Goal: Task Accomplishment & Management: Use online tool/utility

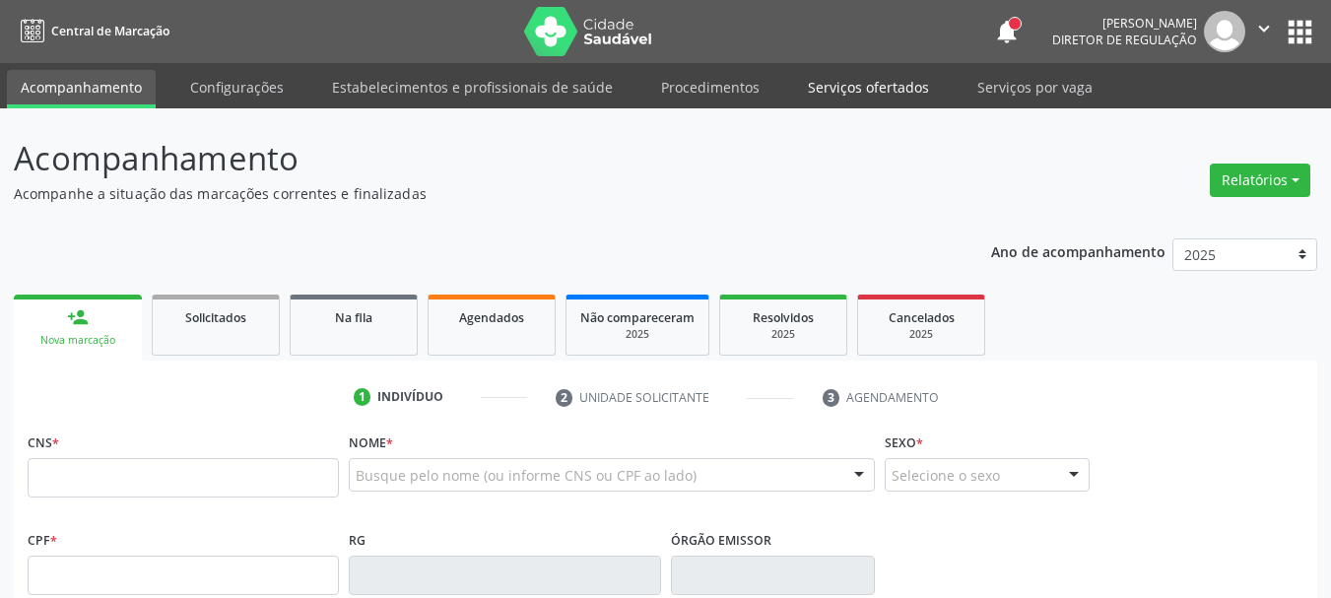
click at [861, 79] on link "Serviços ofertados" at bounding box center [868, 87] width 149 height 34
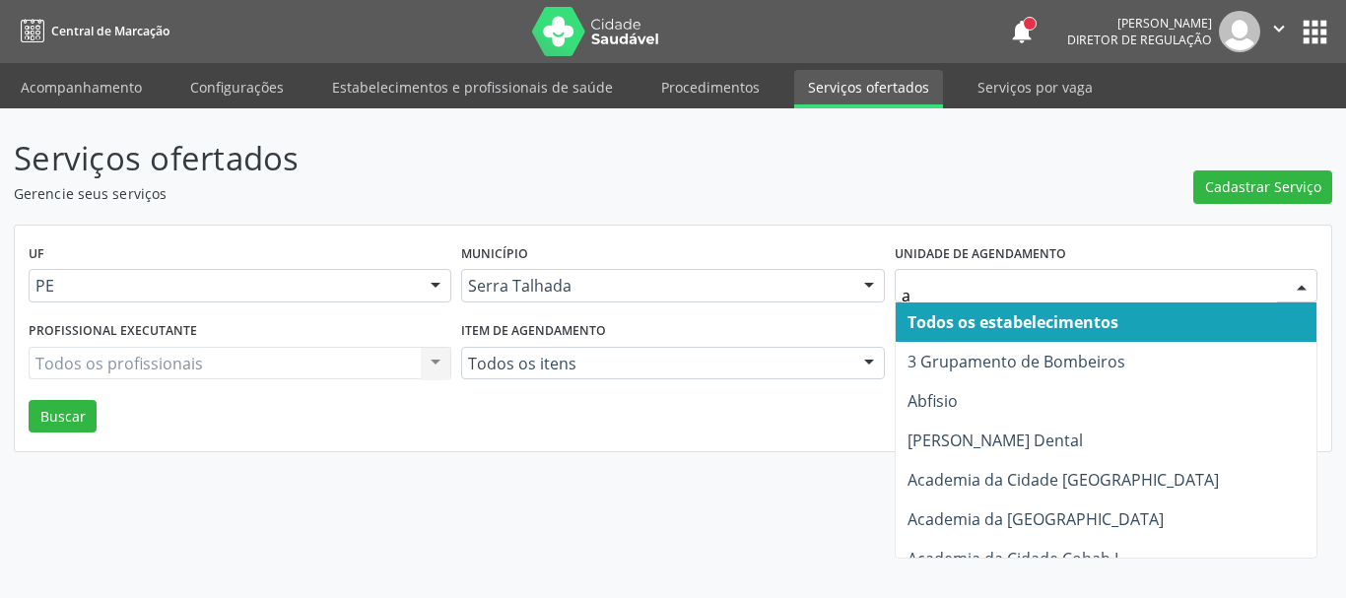
type input "ab"
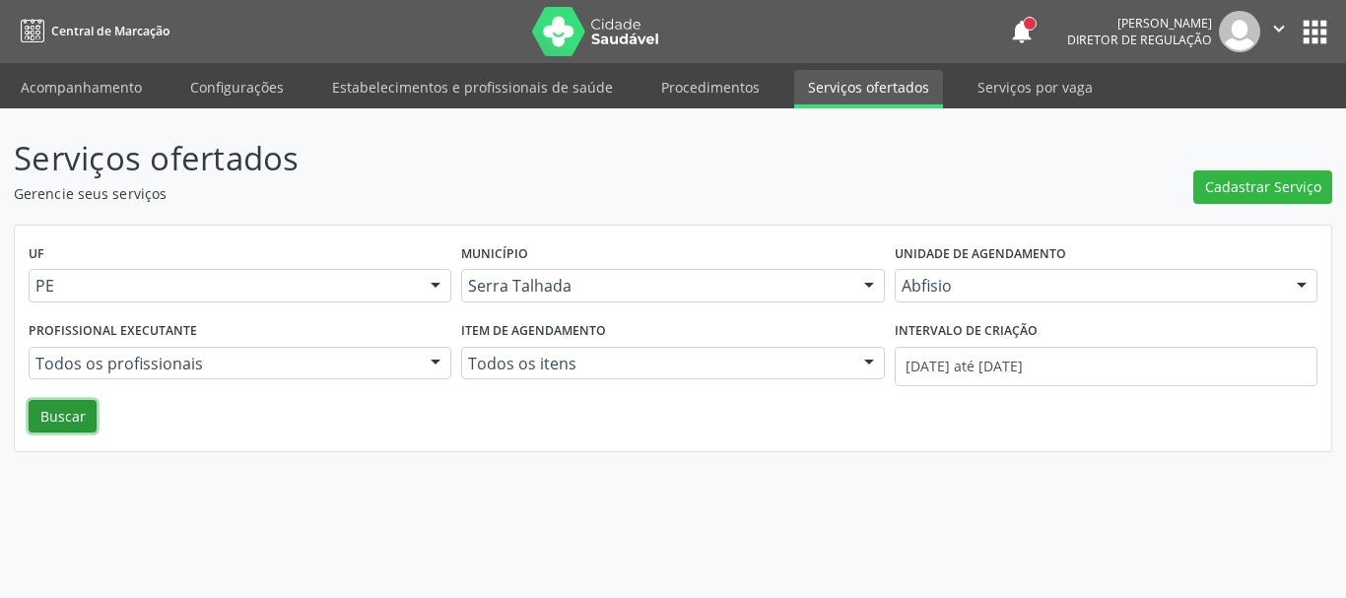
click at [47, 417] on button "Buscar" at bounding box center [63, 416] width 68 height 33
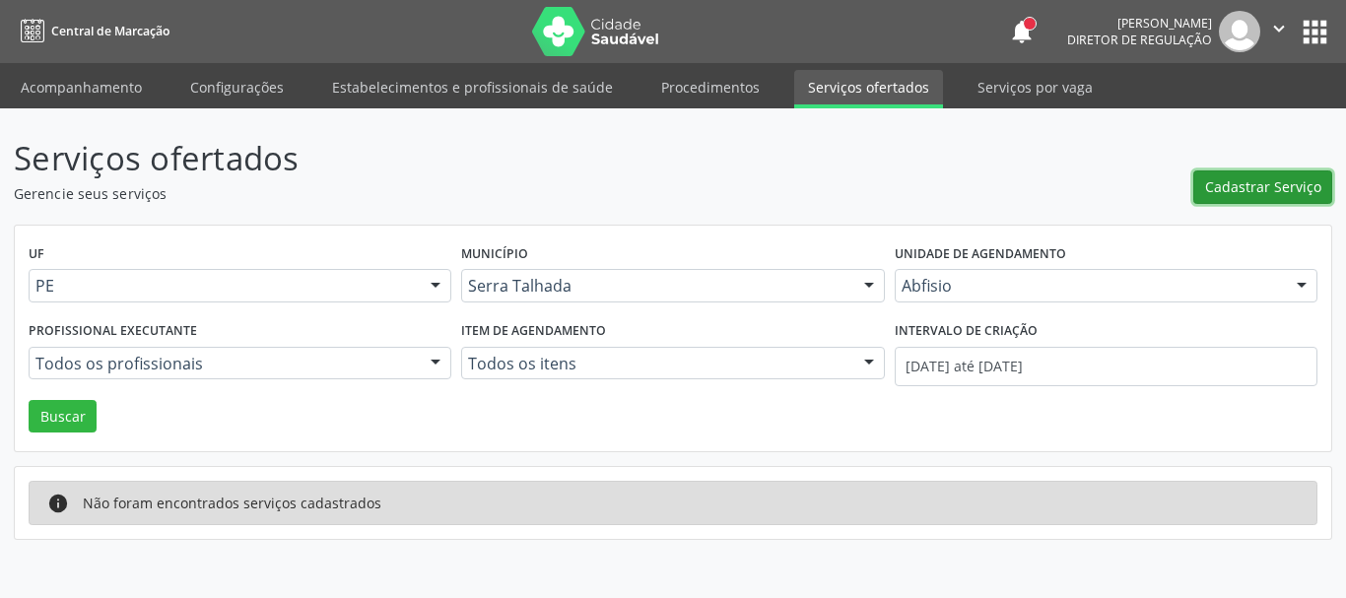
click at [1278, 177] on span "Cadastrar Serviço" at bounding box center [1263, 186] width 116 height 21
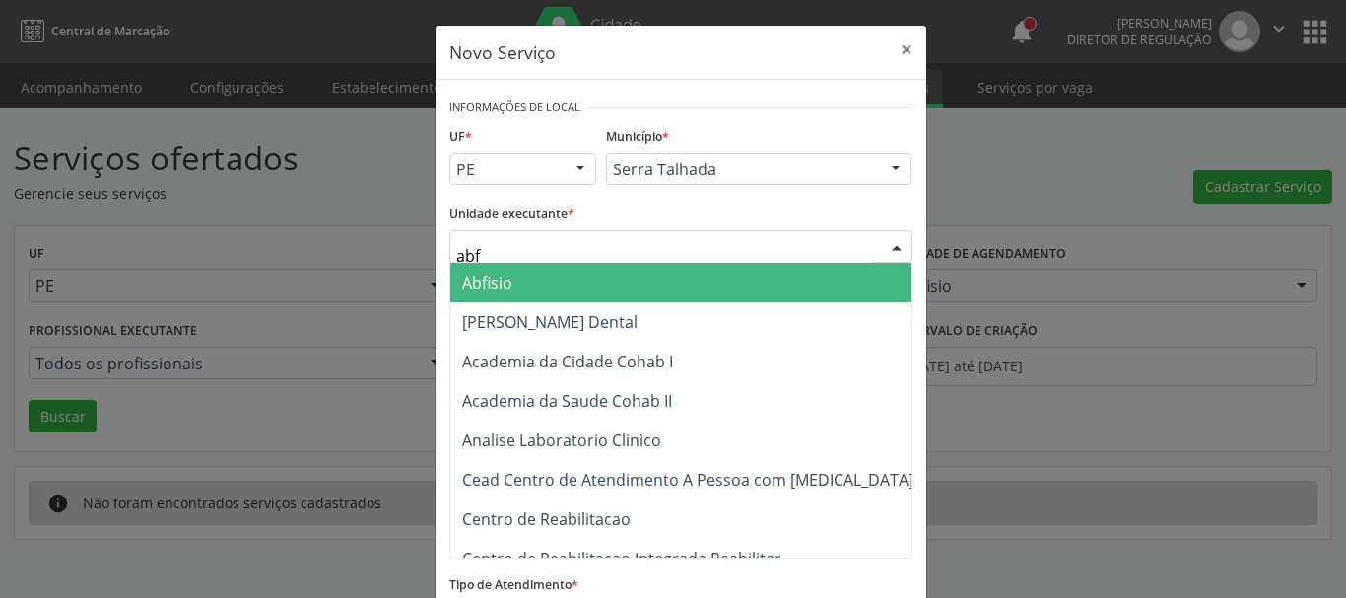
type input "abfi"
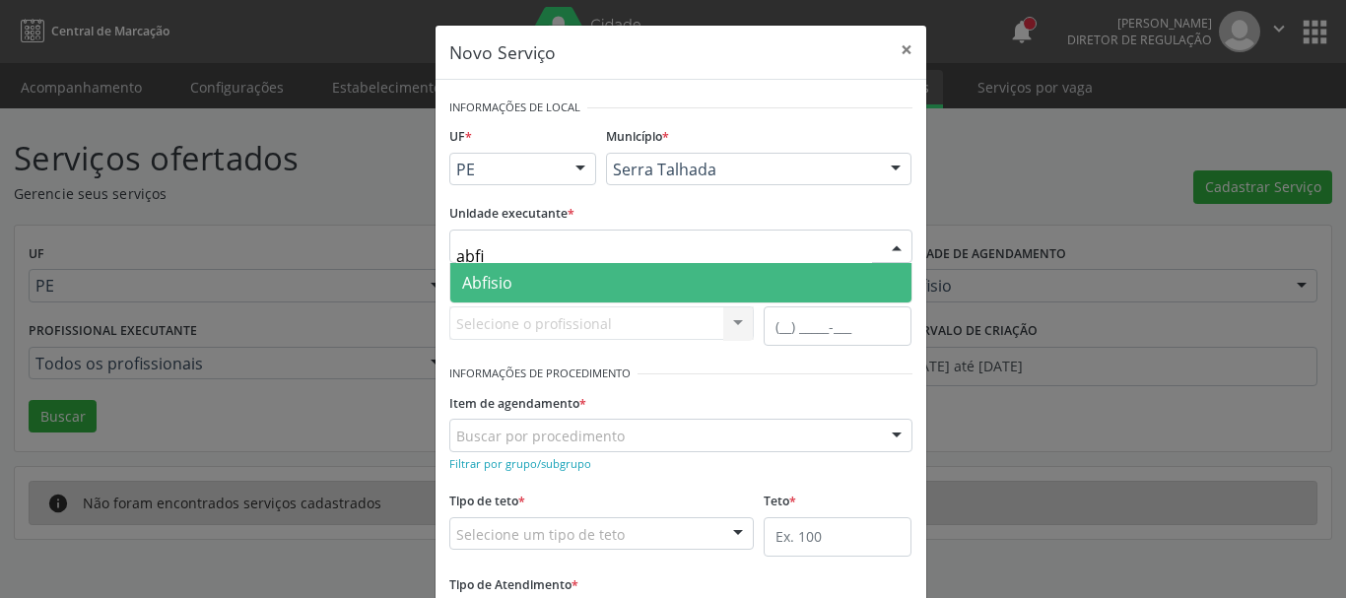
click at [541, 288] on span "Abfisio" at bounding box center [680, 282] width 461 height 39
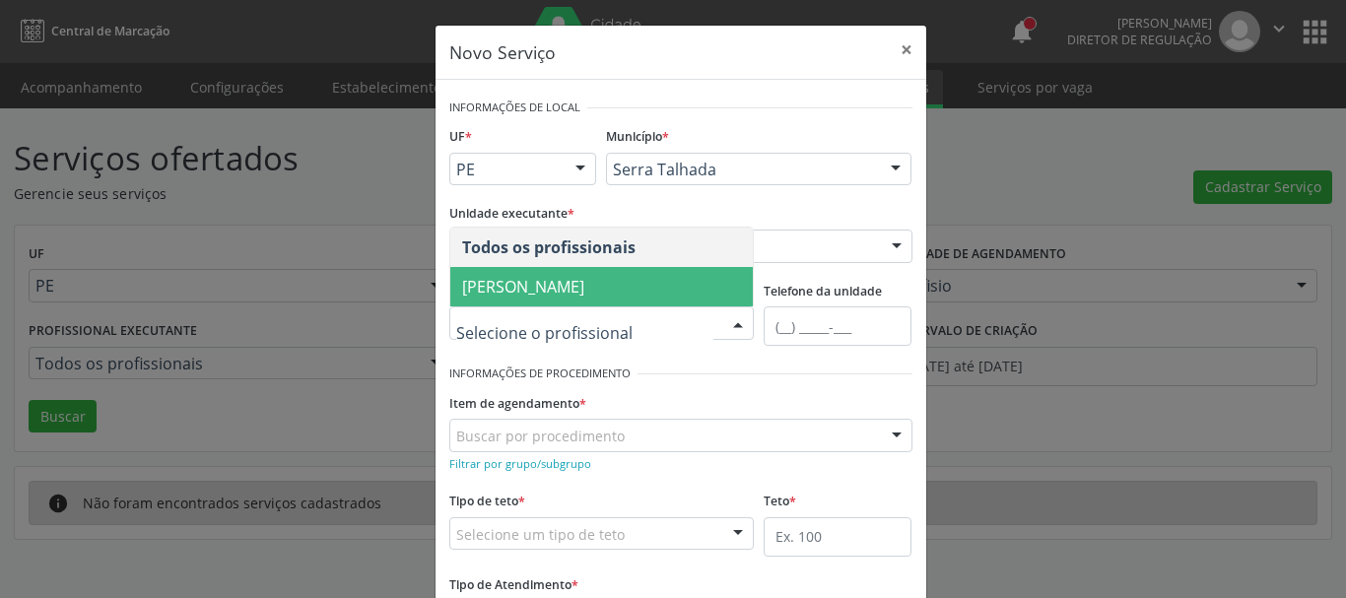
click at [498, 276] on span "Ana Beatryz Pereira de Oliveira Gomes" at bounding box center [523, 287] width 122 height 22
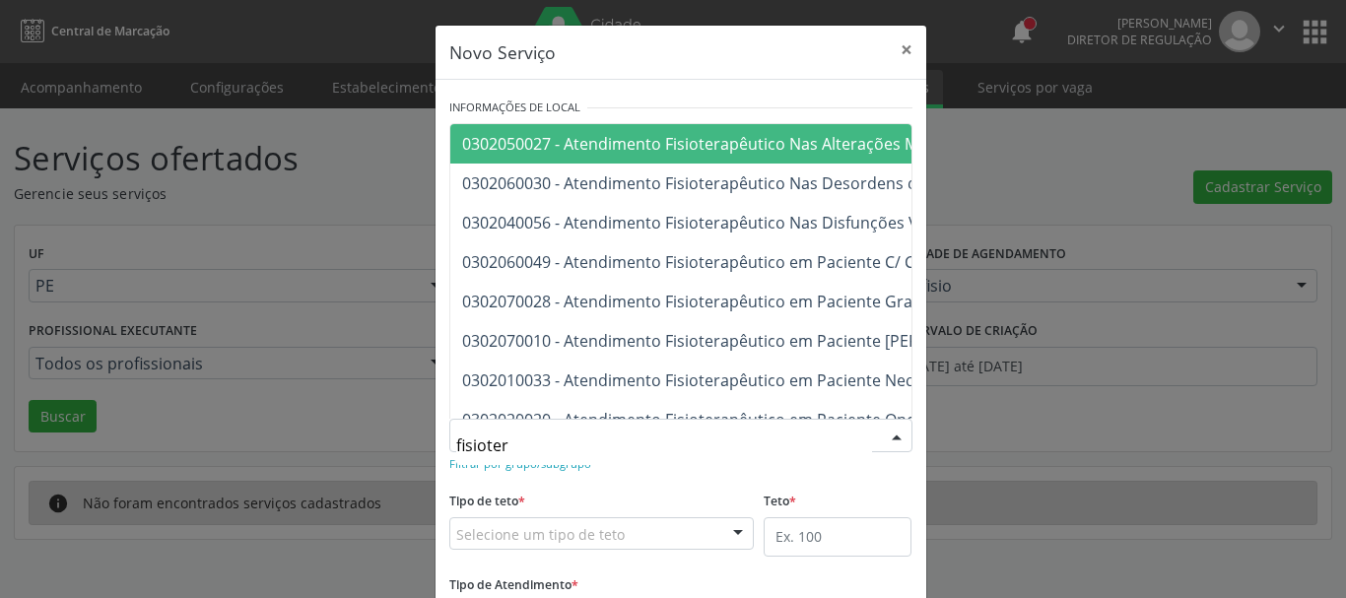
type input "fisiotera"
click at [868, 129] on span "0302050027 - Atendimento Fisioterapêutico Nas Alterações Motoras" at bounding box center [1016, 143] width 1133 height 39
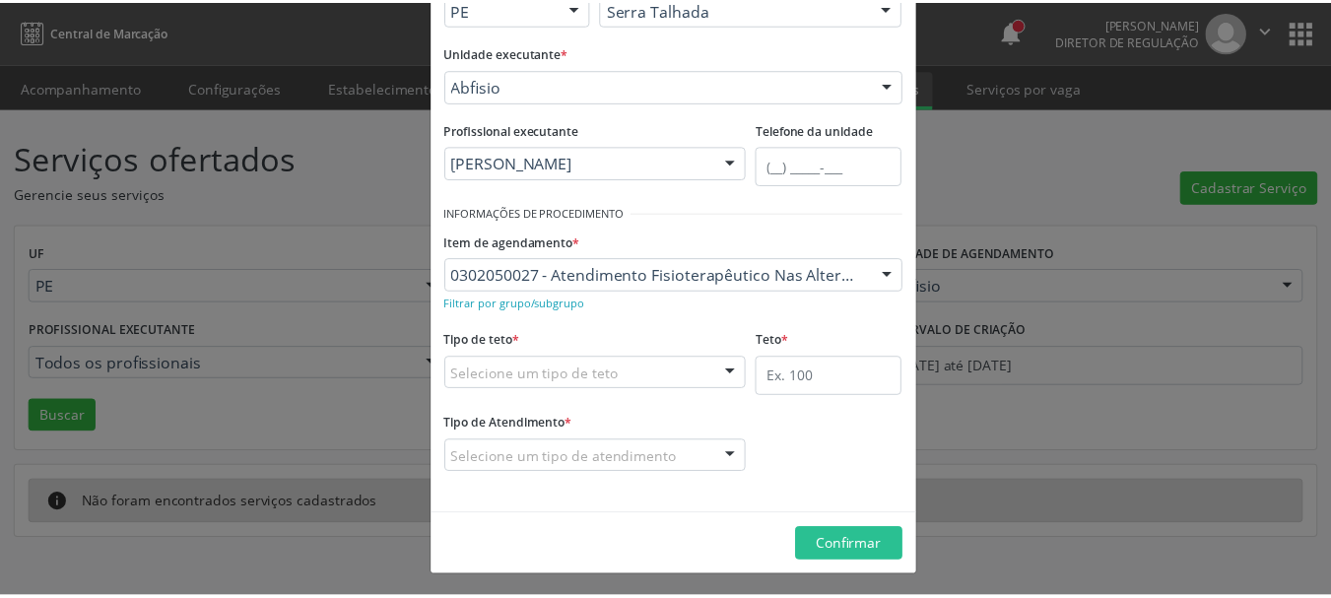
scroll to position [164, 0]
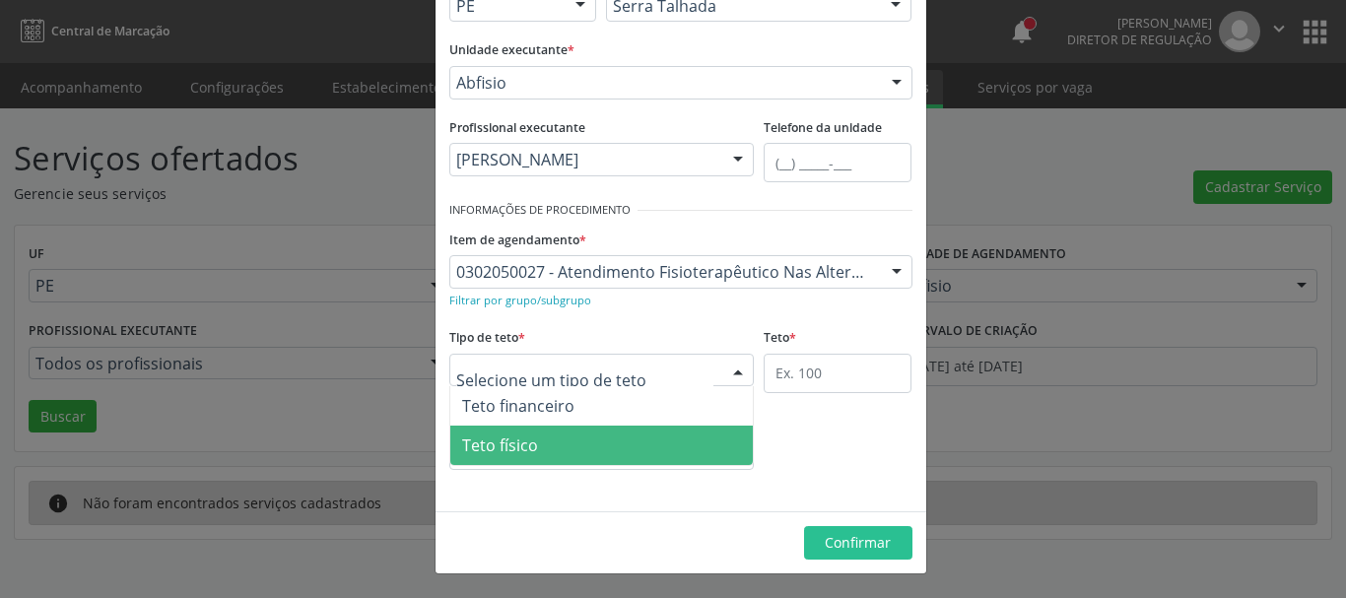
click at [516, 445] on span "Teto físico" at bounding box center [500, 445] width 76 height 22
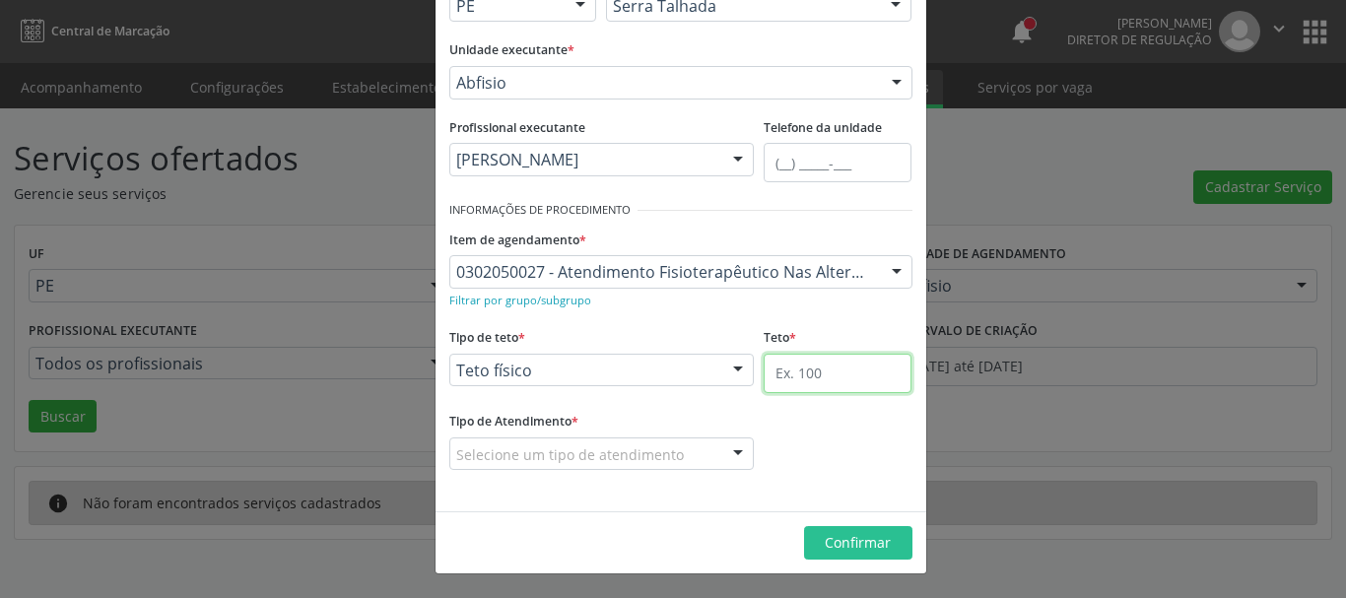
click at [845, 362] on input "text" at bounding box center [837, 373] width 148 height 39
type input "5"
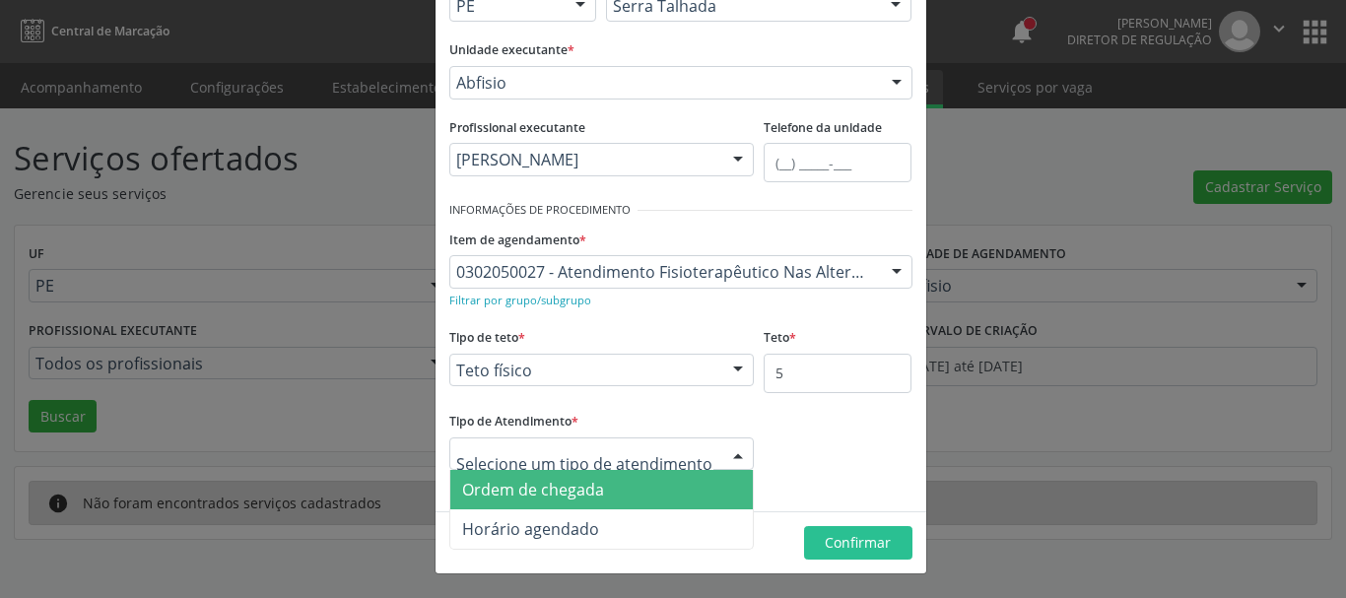
click at [581, 498] on span "Ordem de chegada" at bounding box center [533, 490] width 142 height 22
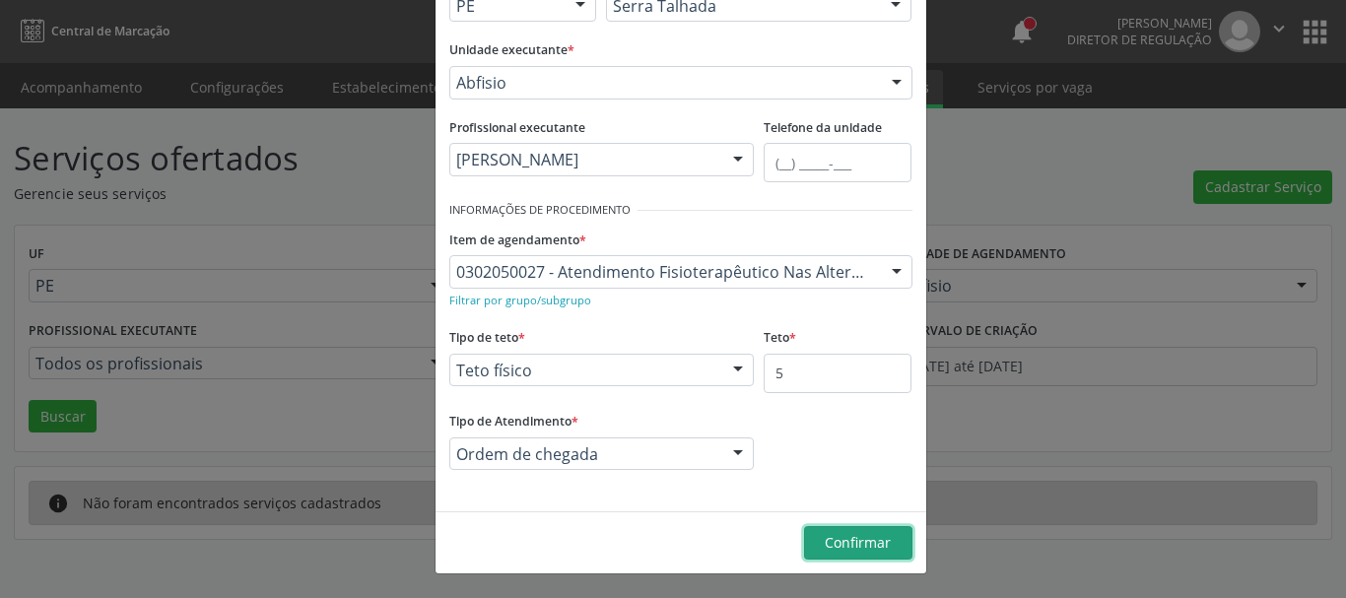
click at [850, 544] on span "Confirmar" at bounding box center [858, 542] width 66 height 19
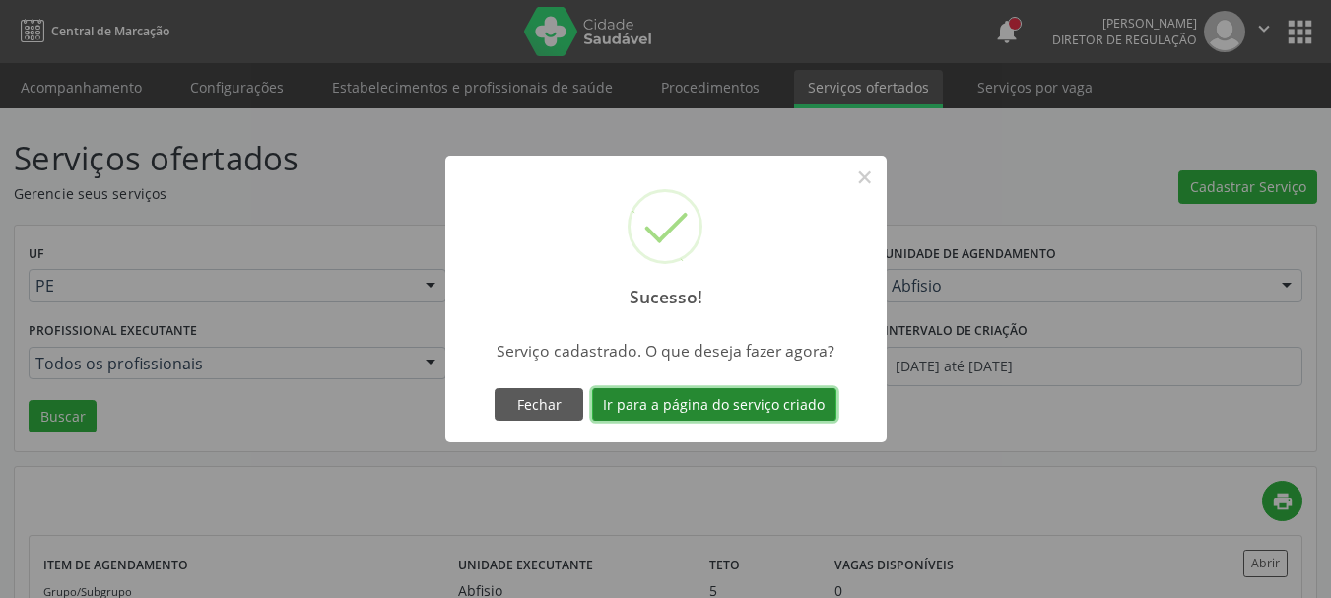
click at [703, 410] on button "Ir para a página do serviço criado" at bounding box center [714, 404] width 244 height 33
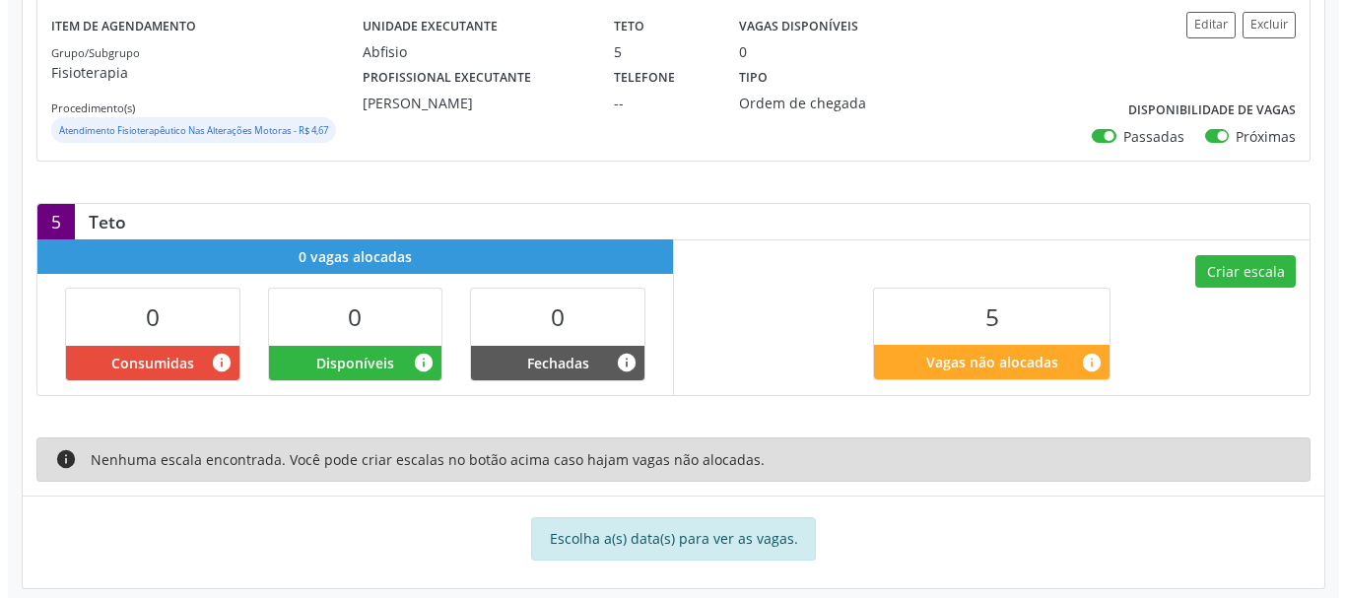
scroll to position [302, 0]
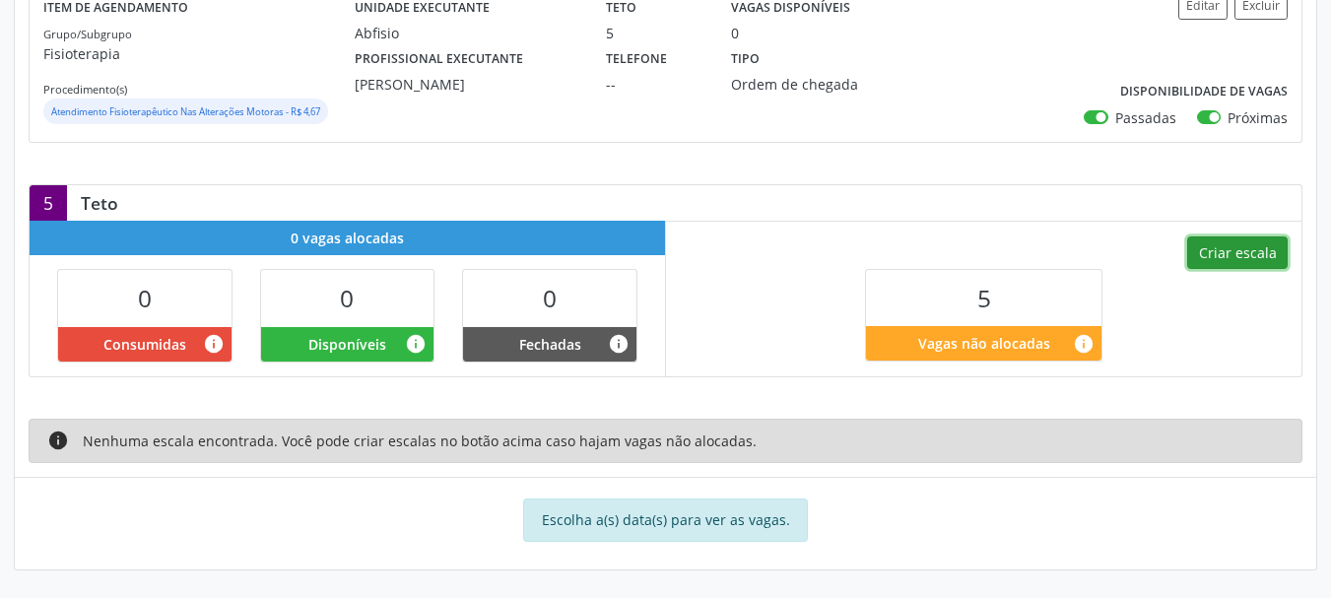
click at [1252, 245] on button "Criar escala" at bounding box center [1237, 252] width 100 height 33
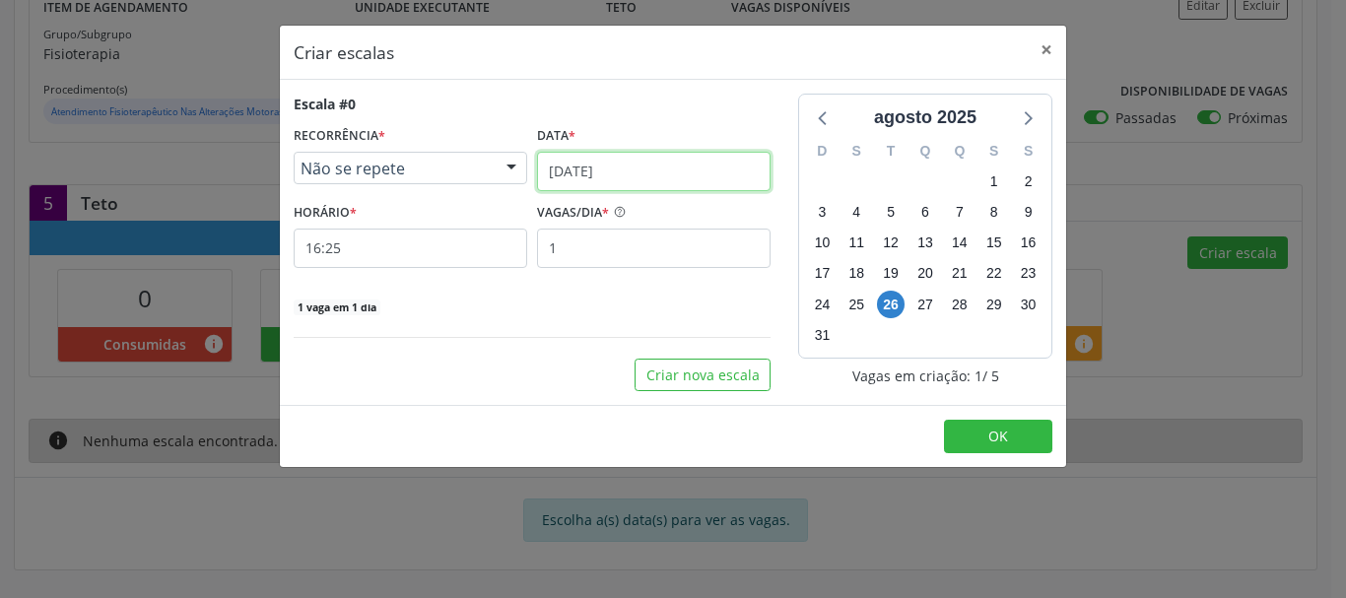
click at [681, 168] on input "26/08/2025" at bounding box center [653, 171] width 233 height 39
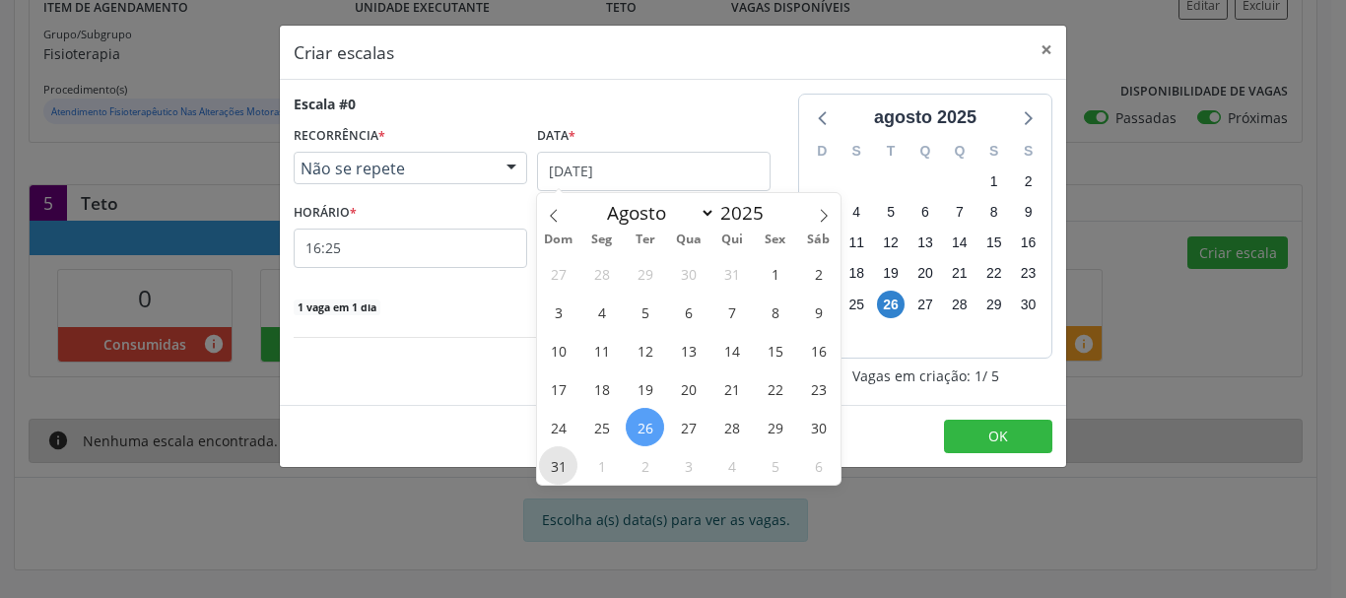
click at [570, 457] on span "31" at bounding box center [558, 465] width 38 height 38
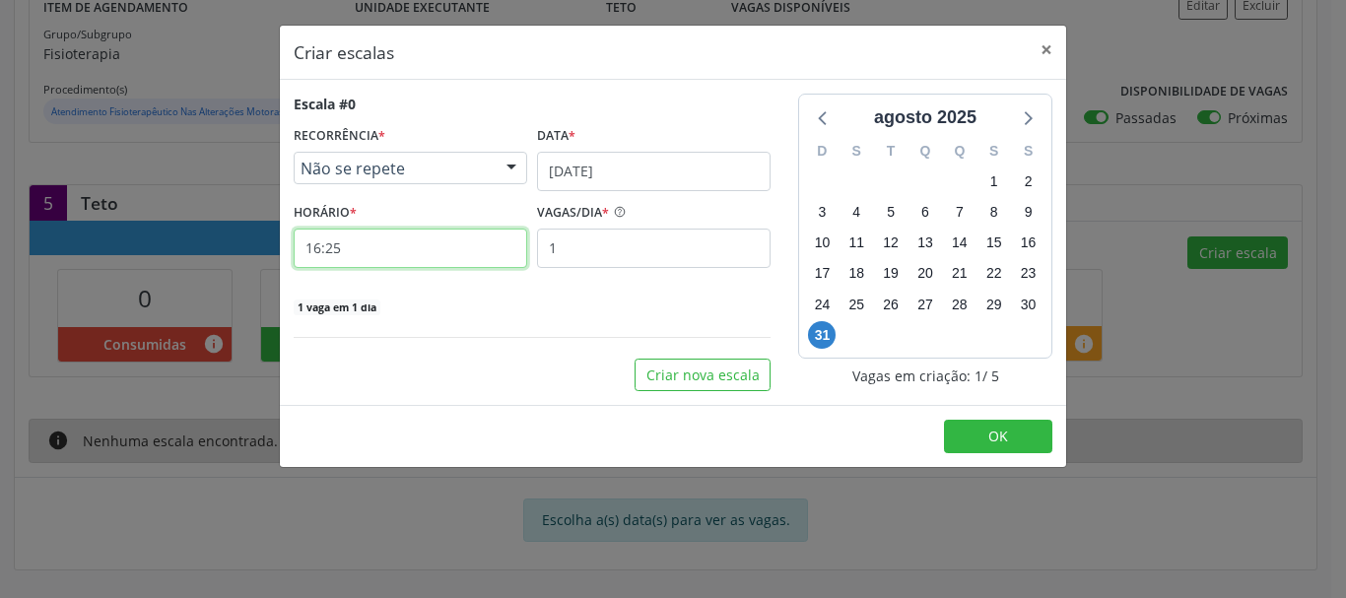
click at [339, 240] on input "16:25" at bounding box center [410, 248] width 233 height 39
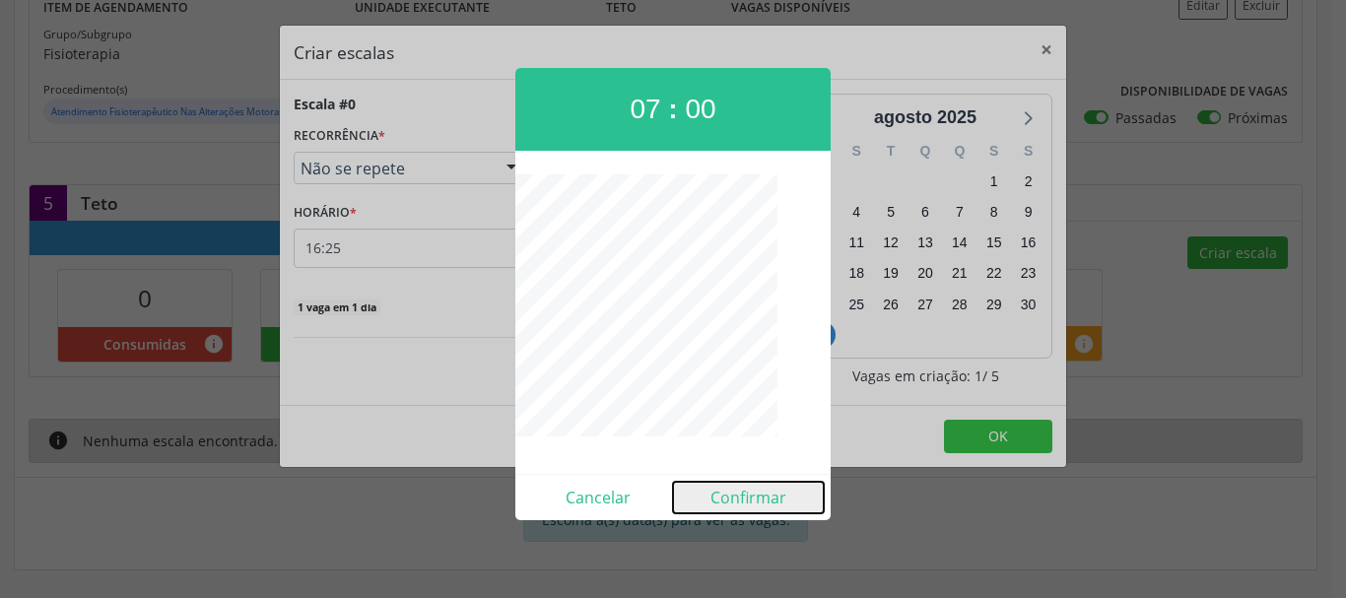
click at [730, 501] on button "Confirmar" at bounding box center [748, 498] width 151 height 32
type input "07:00"
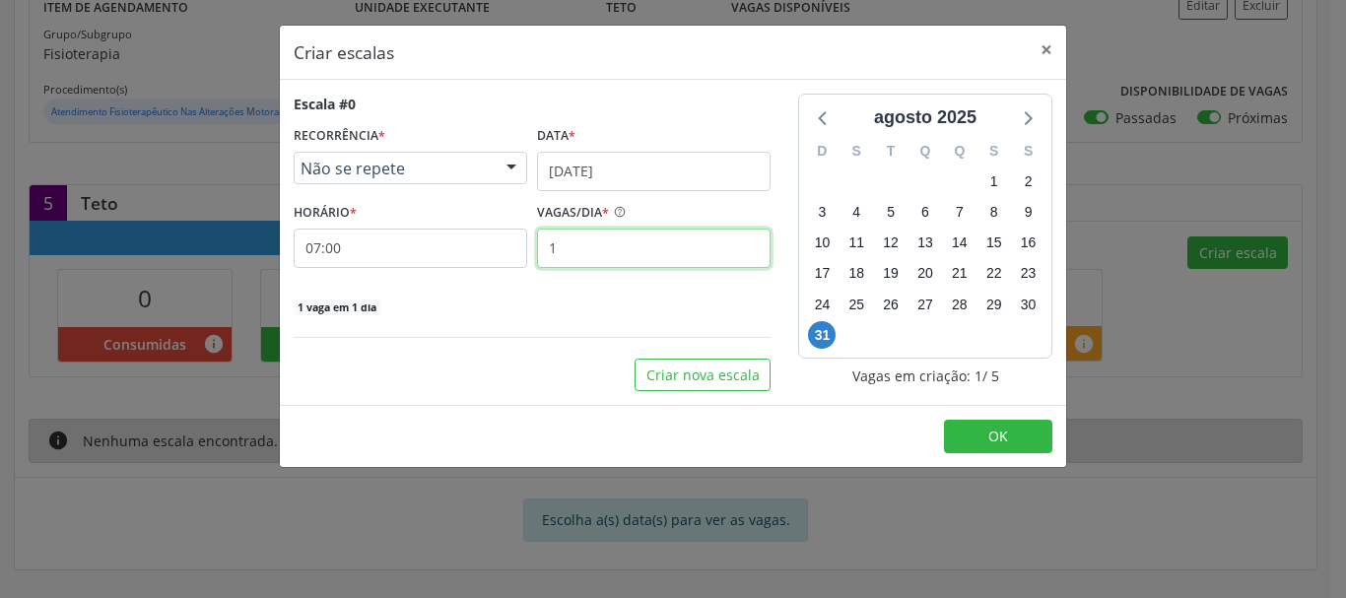
click at [619, 239] on input "1" at bounding box center [653, 248] width 233 height 39
type input "5"
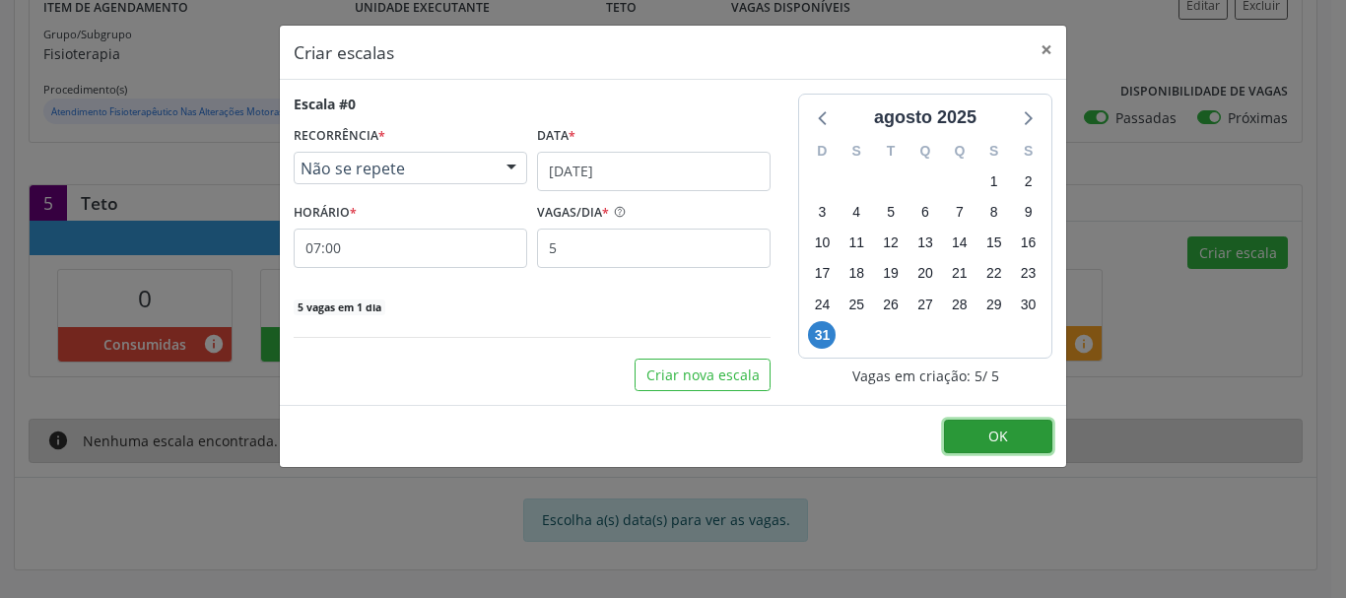
click at [996, 431] on span "OK" at bounding box center [998, 436] width 20 height 19
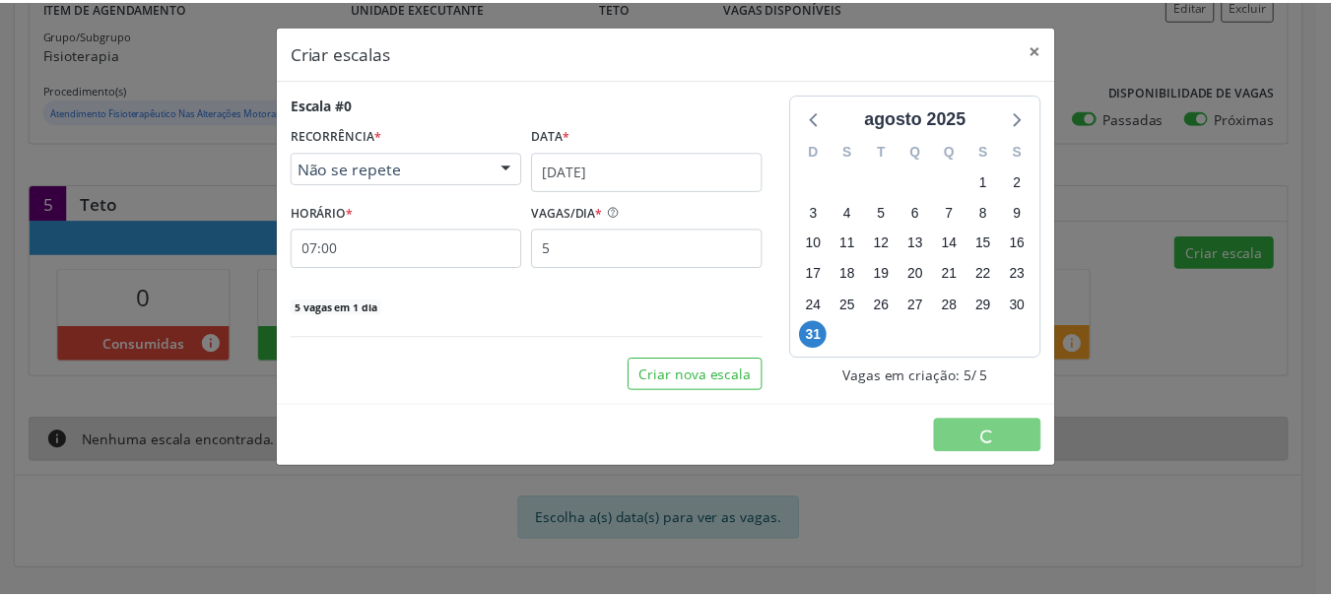
scroll to position [0, 0]
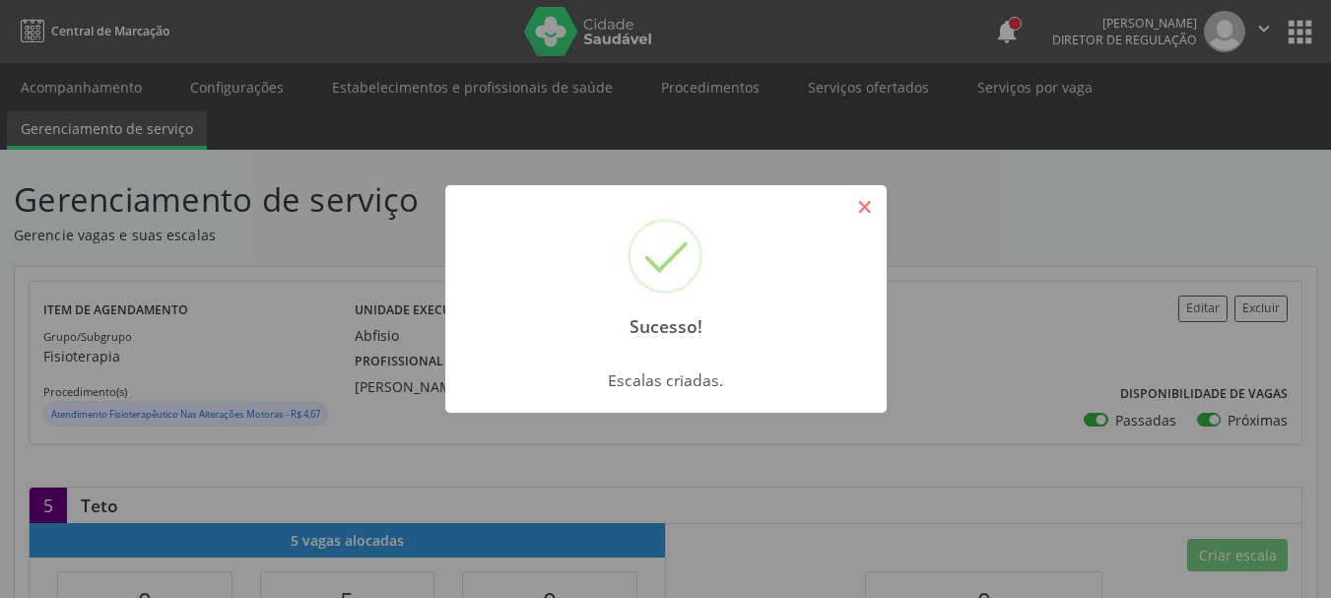
click at [879, 208] on button "×" at bounding box center [864, 206] width 33 height 33
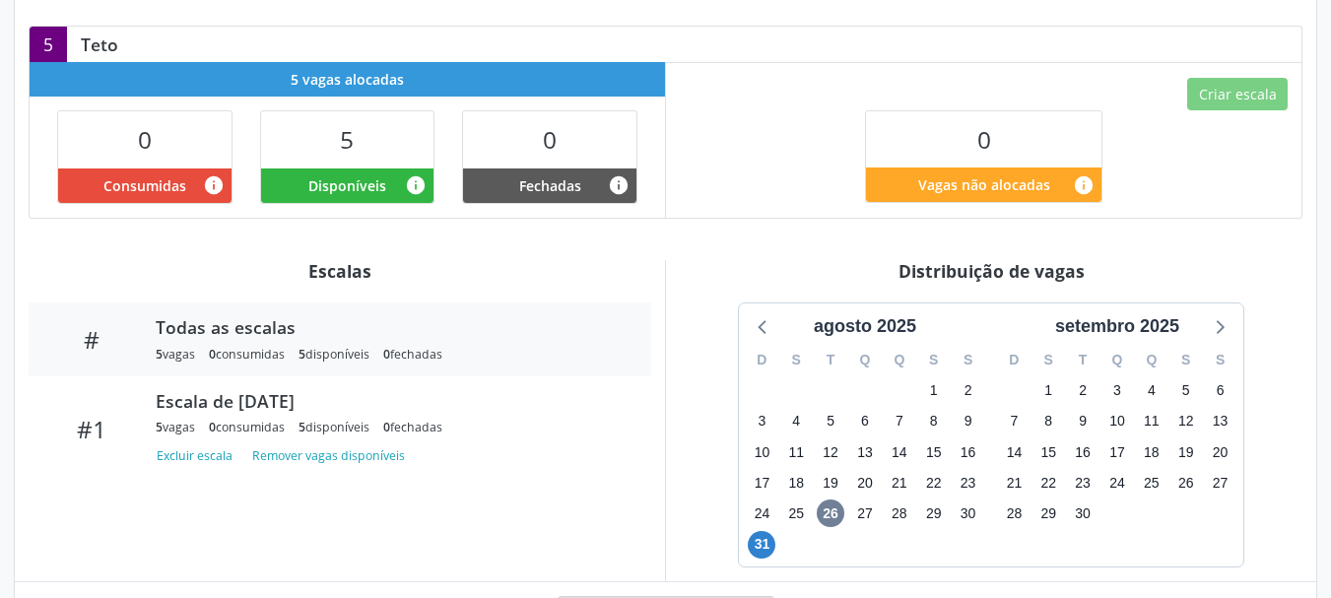
scroll to position [559, 0]
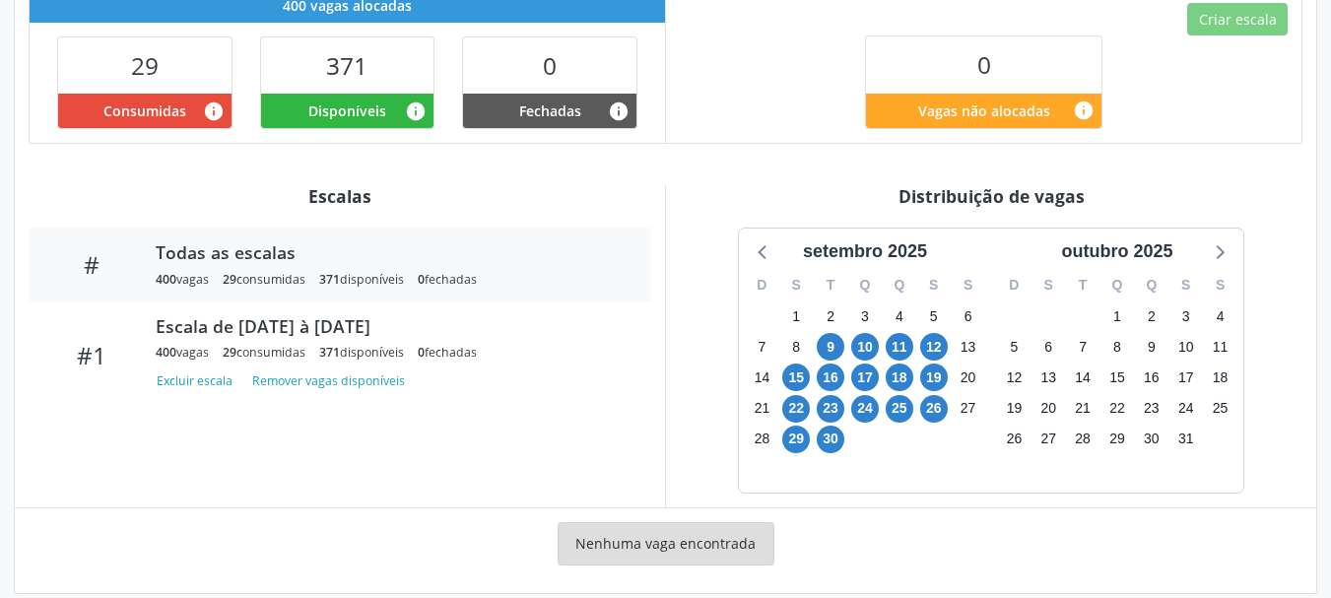
scroll to position [559, 0]
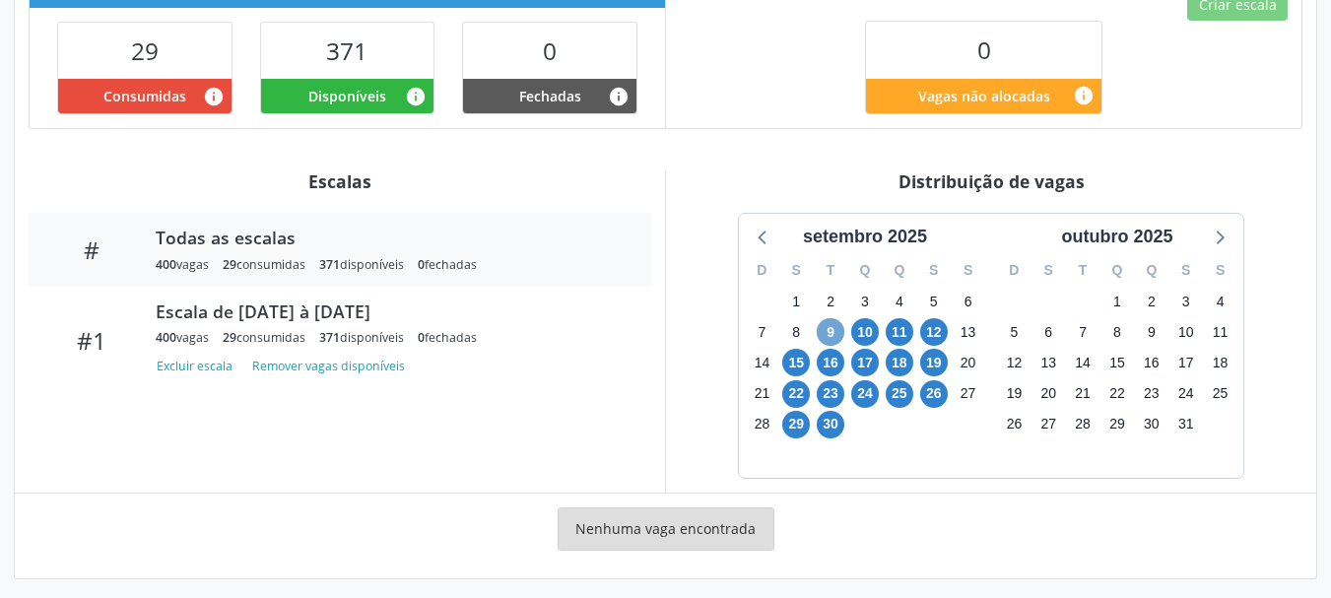
click at [832, 319] on span "9" at bounding box center [831, 332] width 28 height 28
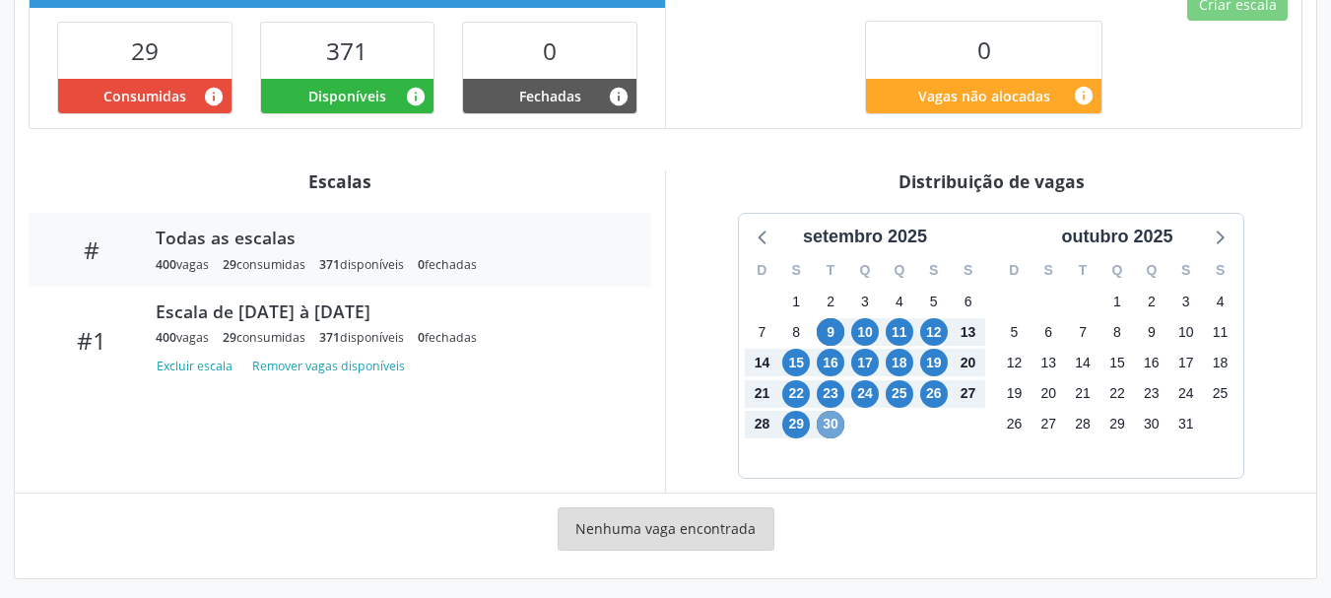
click at [840, 411] on span "30" at bounding box center [831, 425] width 28 height 28
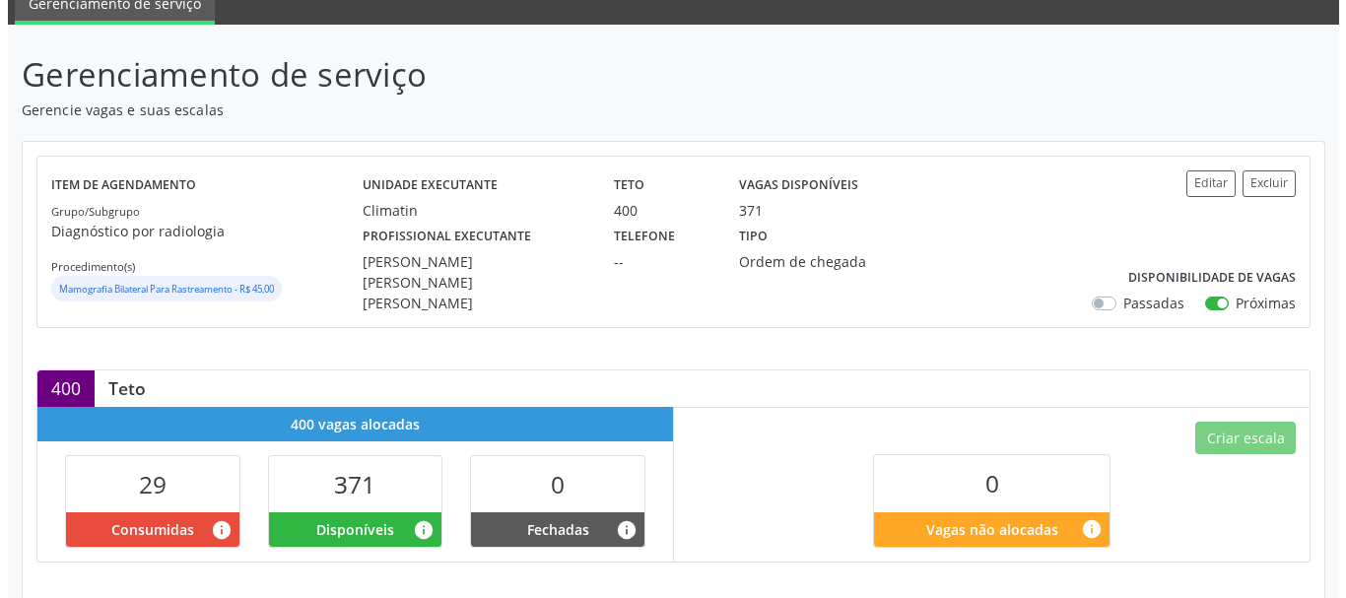
scroll to position [0, 0]
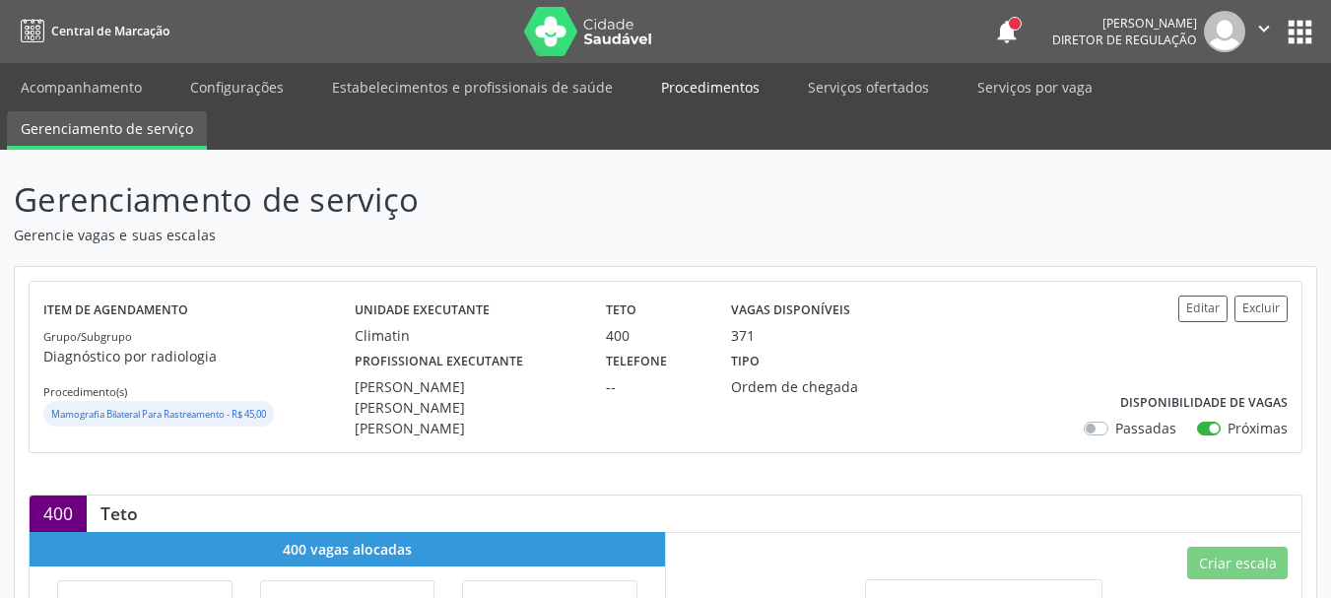
click at [740, 82] on link "Procedimentos" at bounding box center [710, 87] width 126 height 34
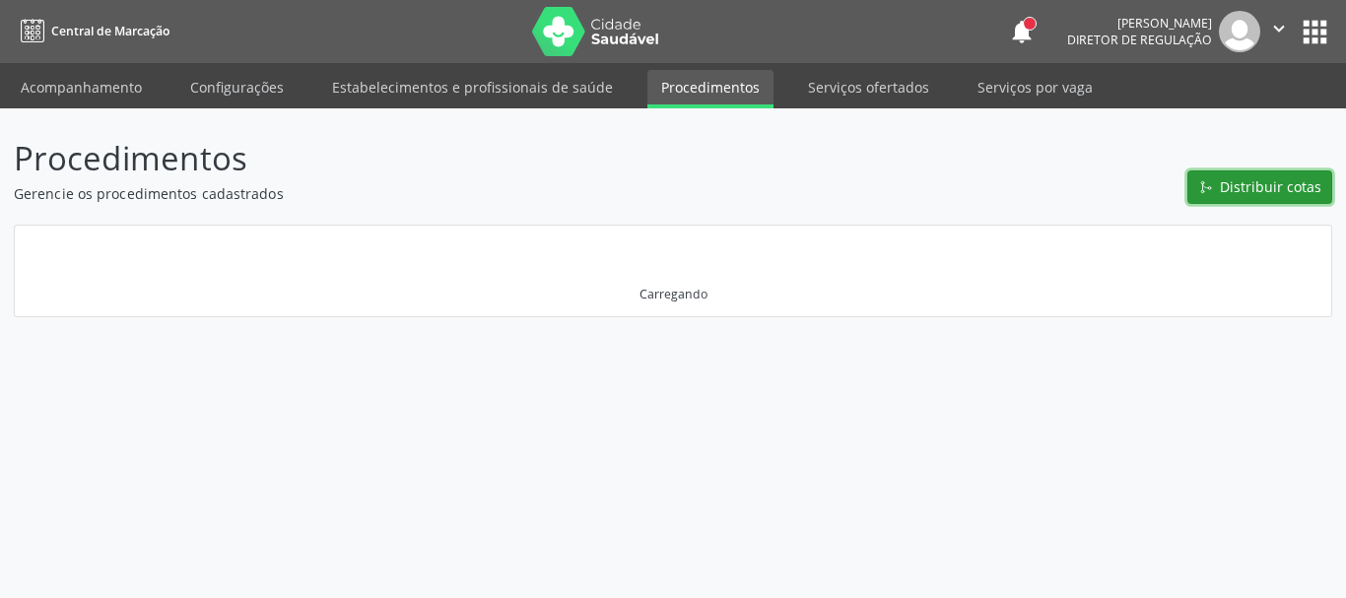
click at [1239, 187] on span "Distribuir cotas" at bounding box center [1270, 186] width 101 height 21
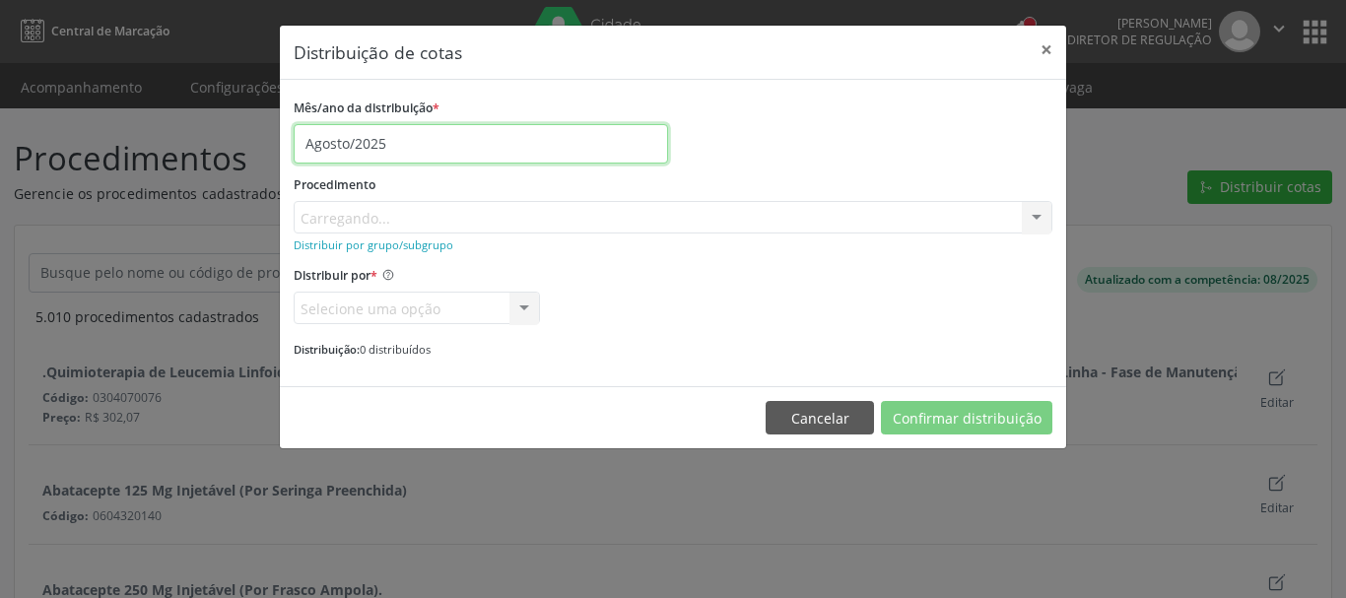
click at [544, 152] on input "Agosto/2025" at bounding box center [481, 143] width 374 height 39
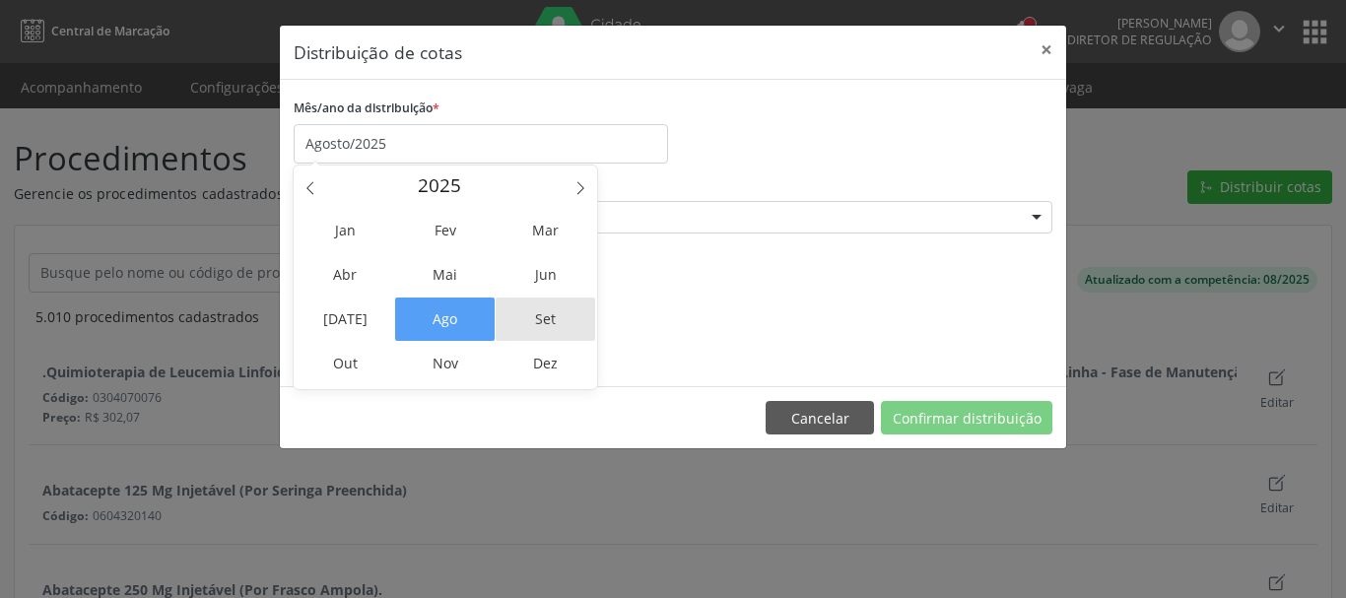
click at [567, 316] on span "Set" at bounding box center [545, 319] width 99 height 43
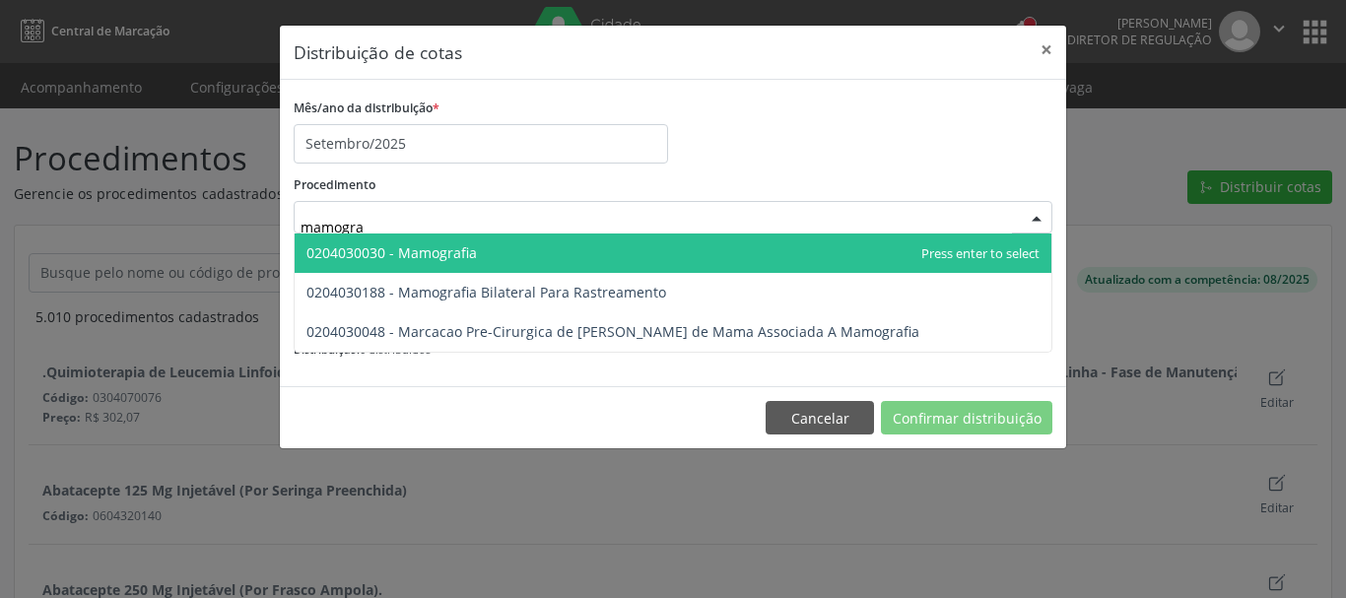
type input "mamograf"
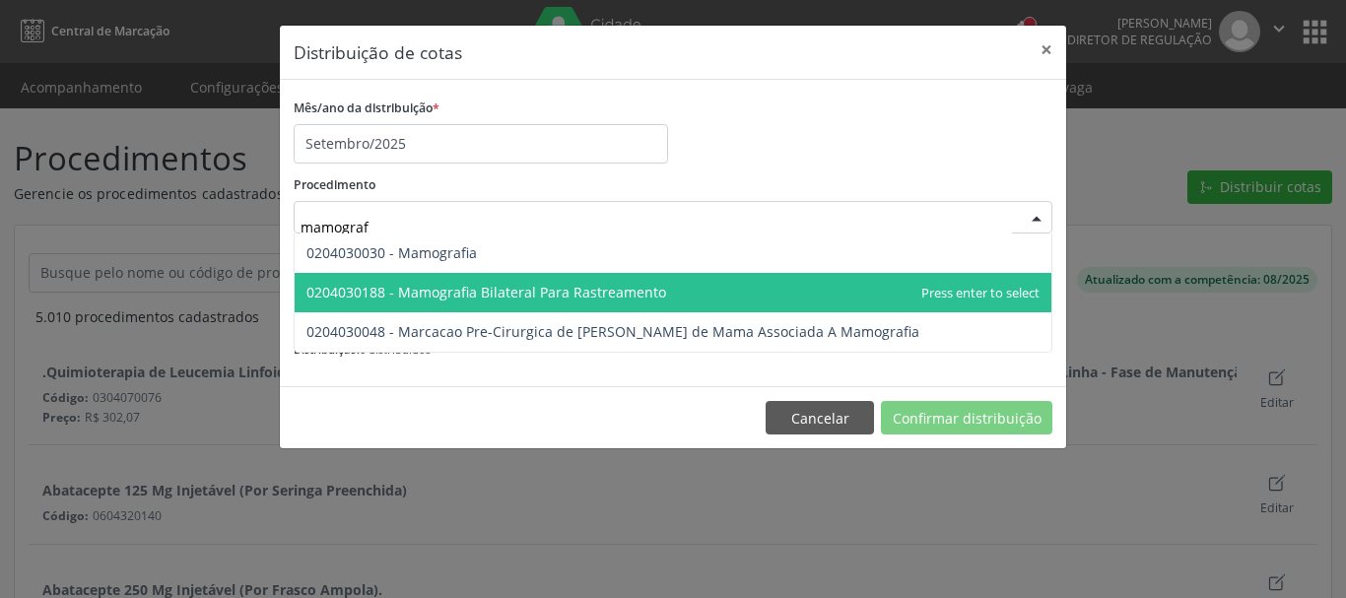
click at [523, 302] on span "0204030188 - Mamografia Bilateral Para Rastreamento" at bounding box center [673, 292] width 757 height 39
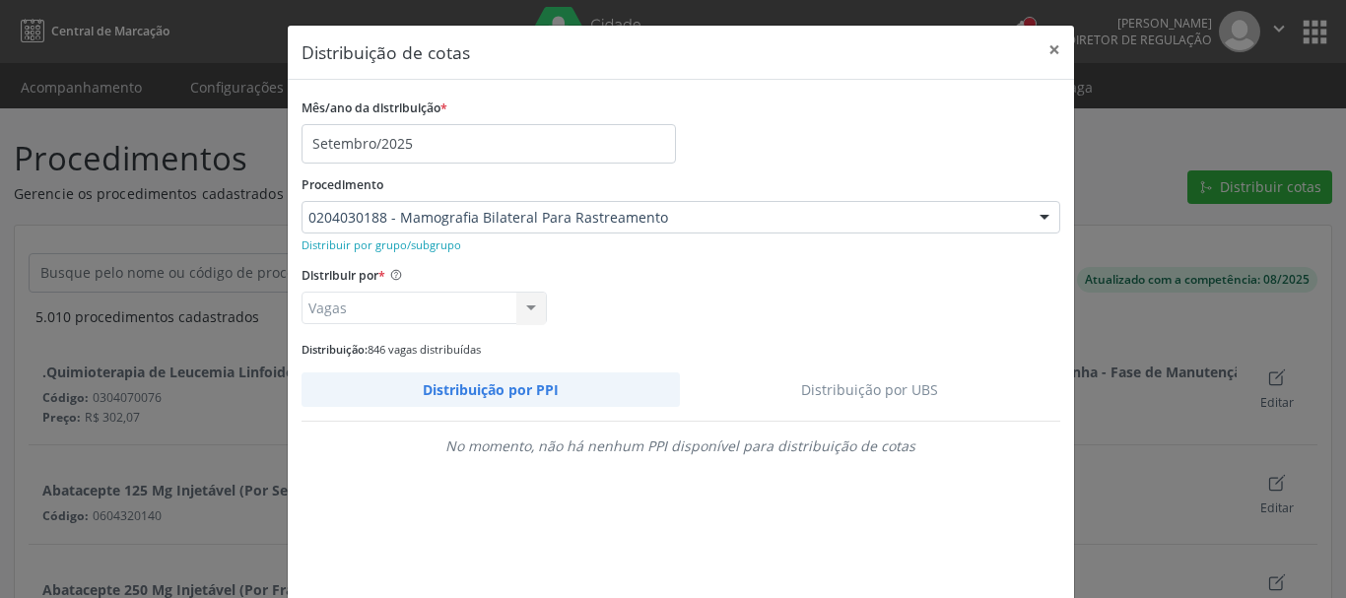
click at [855, 384] on link "Distribuição por UBS" at bounding box center [870, 389] width 380 height 34
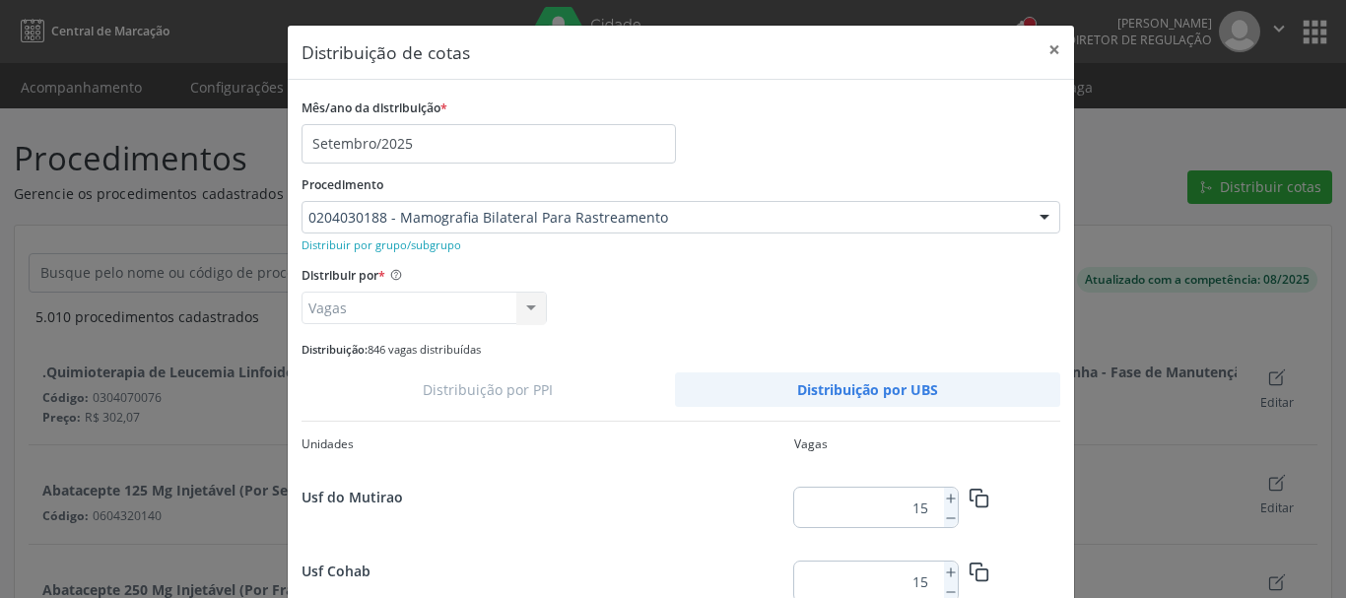
scroll to position [99, 0]
